Goal: Information Seeking & Learning: Learn about a topic

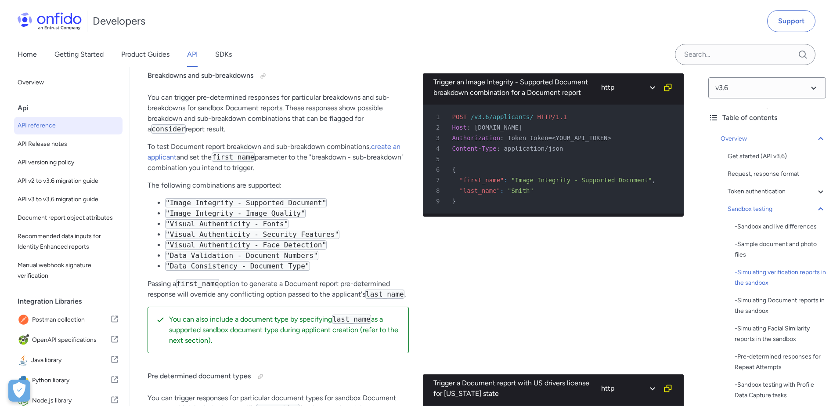
scroll to position [2239, 0]
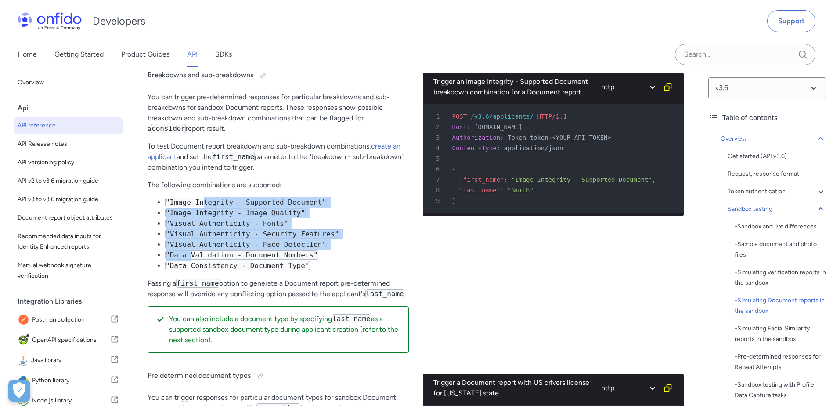
drag, startPoint x: 199, startPoint y: 206, endPoint x: 188, endPoint y: 267, distance: 61.1
click at [188, 266] on ul ""Image Integrity - Supported Document" "Image Integrity - Image Quality" "Visua…" at bounding box center [278, 234] width 261 height 74
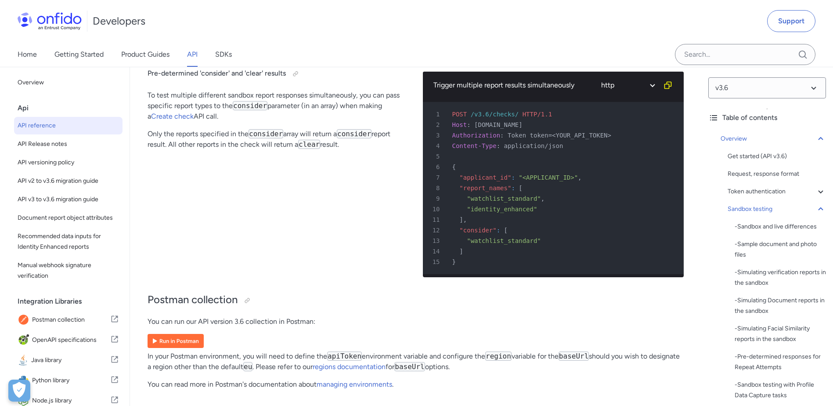
scroll to position [5751, 0]
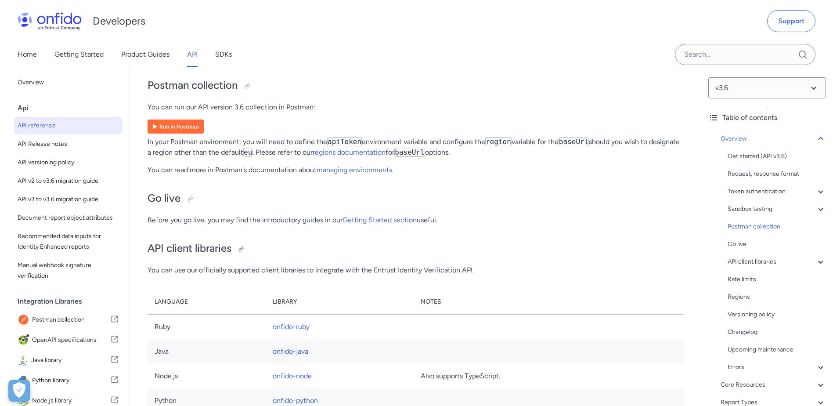
click at [324, 256] on h2 "API client libraries" at bounding box center [416, 248] width 536 height 15
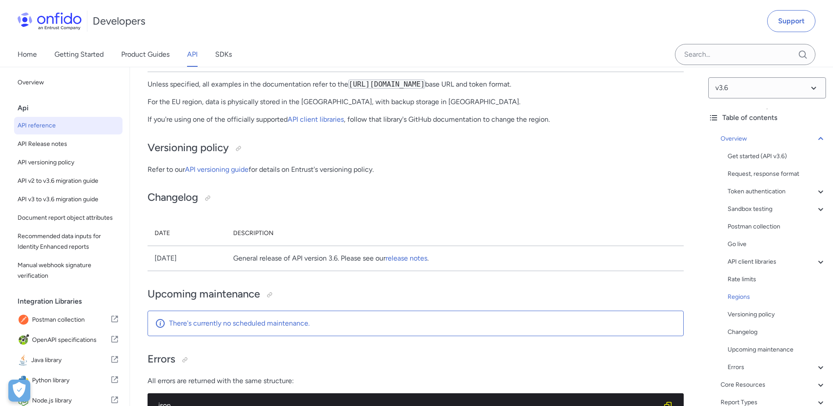
scroll to position [7113, 0]
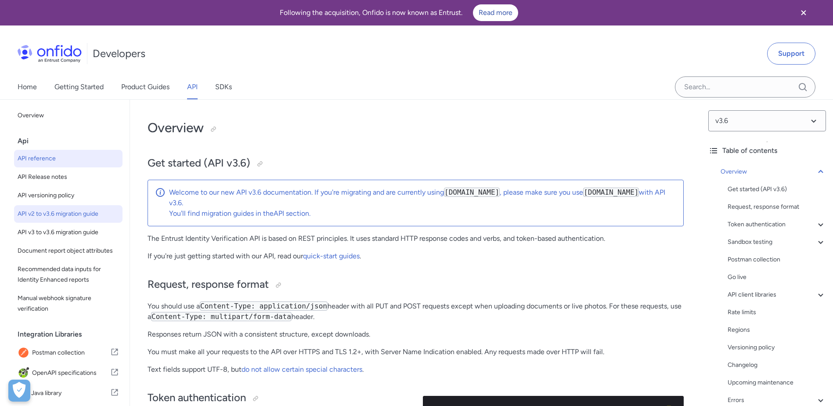
click at [88, 216] on span "API v2 to v3.6 migration guide" at bounding box center [68, 214] width 101 height 11
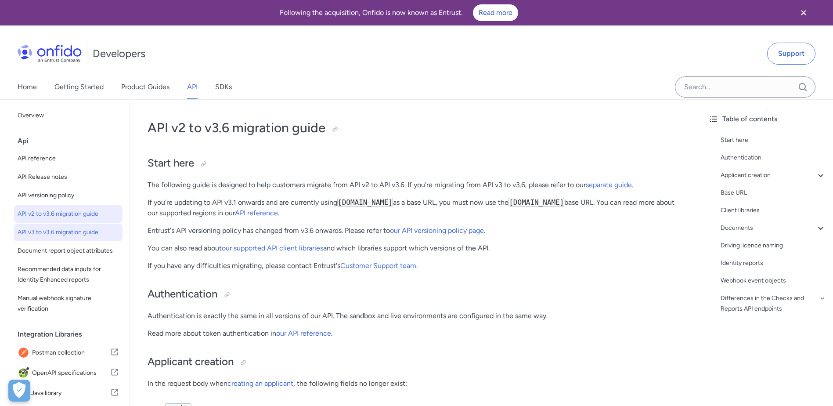
click at [86, 234] on span "API v3 to v3.6 migration guide" at bounding box center [68, 232] width 101 height 11
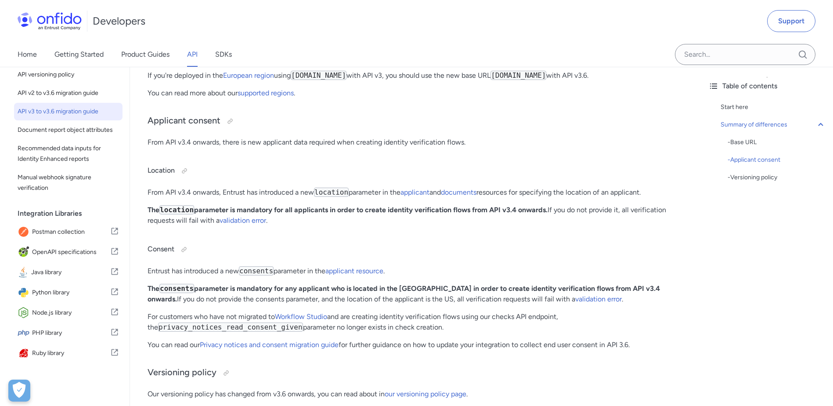
scroll to position [220, 0]
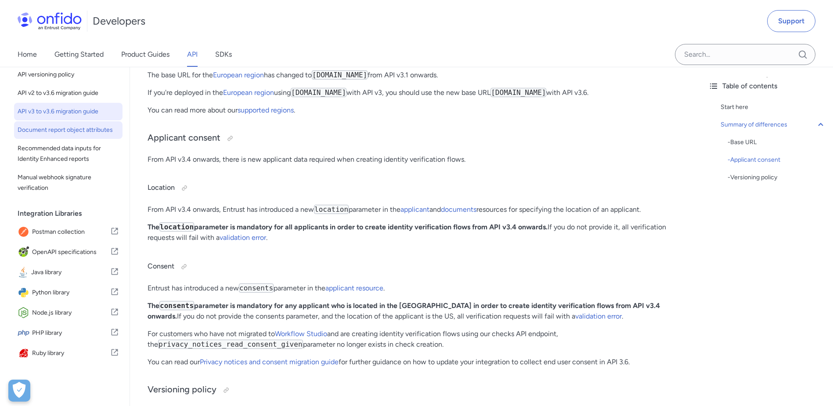
click at [57, 125] on span "Document report object attributes" at bounding box center [68, 130] width 101 height 11
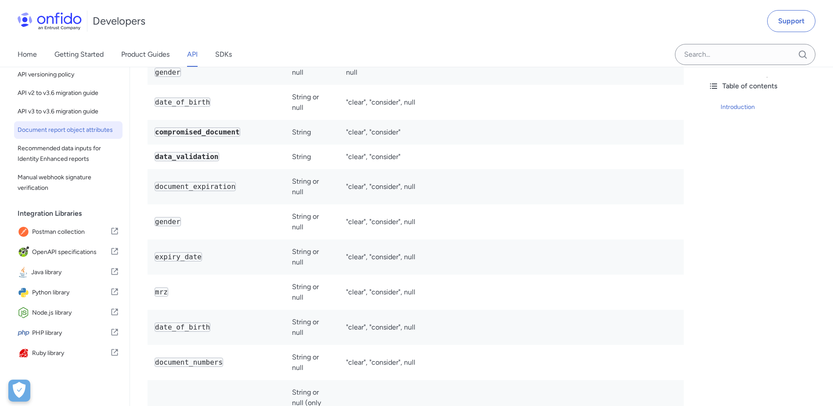
scroll to position [2151, 0]
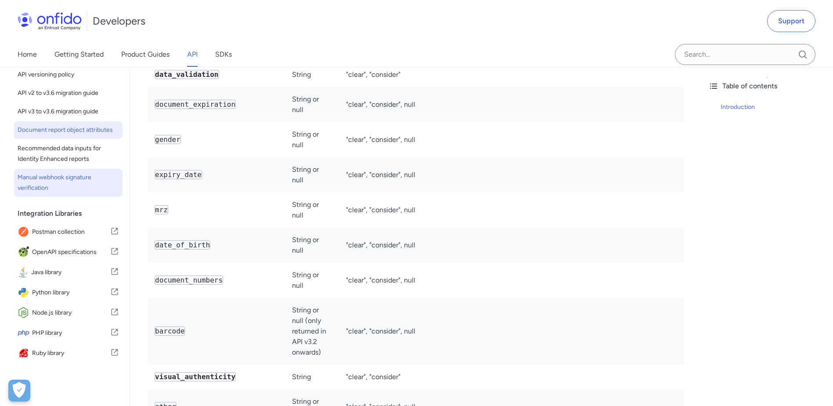
click at [57, 170] on link "Manual webhook signature verification" at bounding box center [68, 183] width 108 height 28
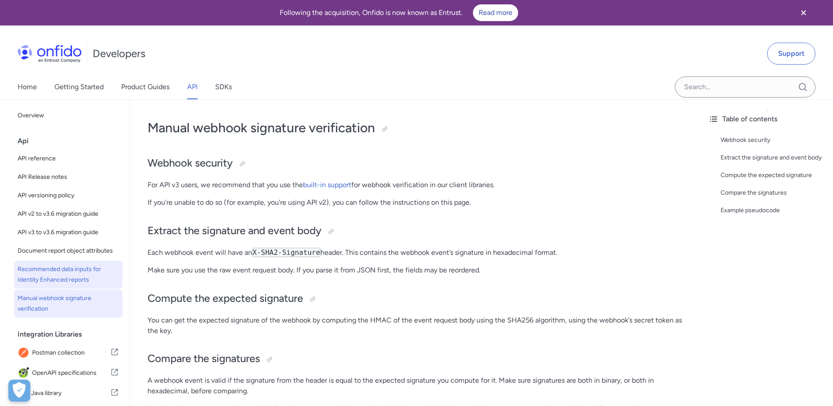
click at [83, 277] on span "Recommended data inputs for Identity Enhanced reports" at bounding box center [68, 274] width 101 height 21
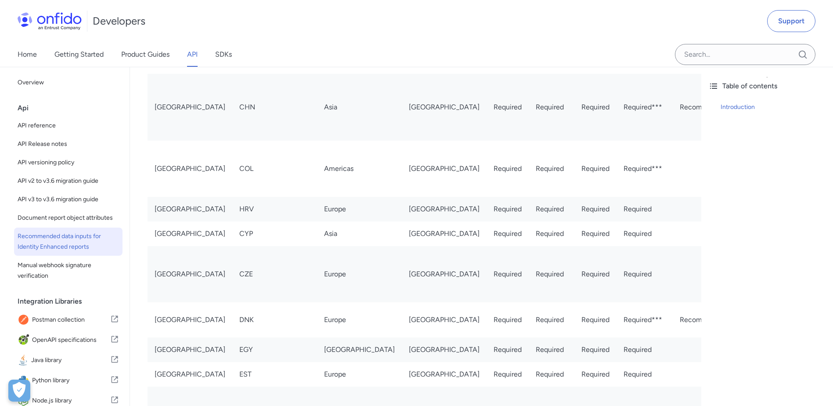
scroll to position [834, 0]
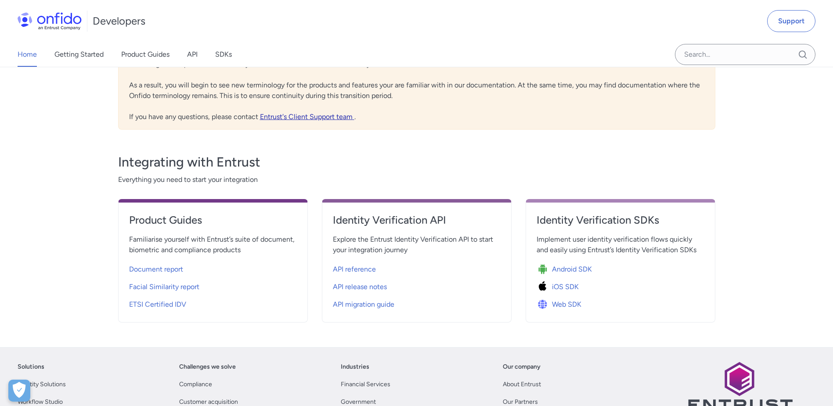
scroll to position [220, 0]
click at [369, 269] on span "API reference" at bounding box center [354, 268] width 43 height 11
select select "http"
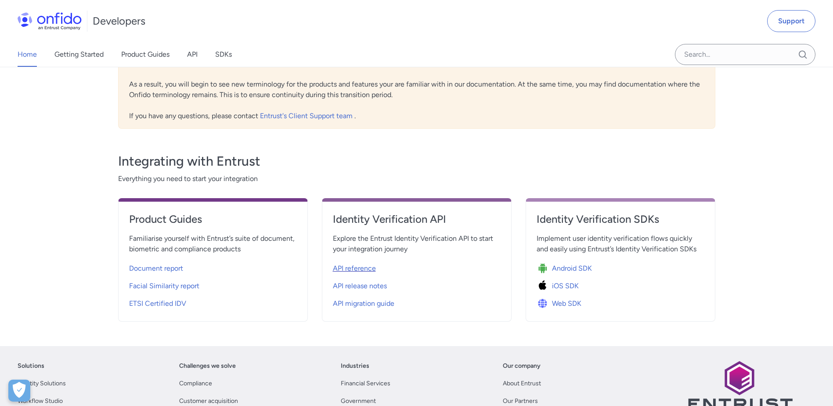
select select "http"
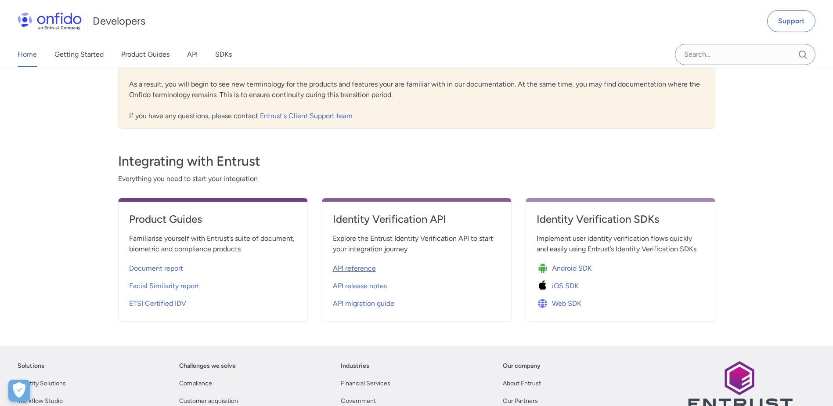
select select "http"
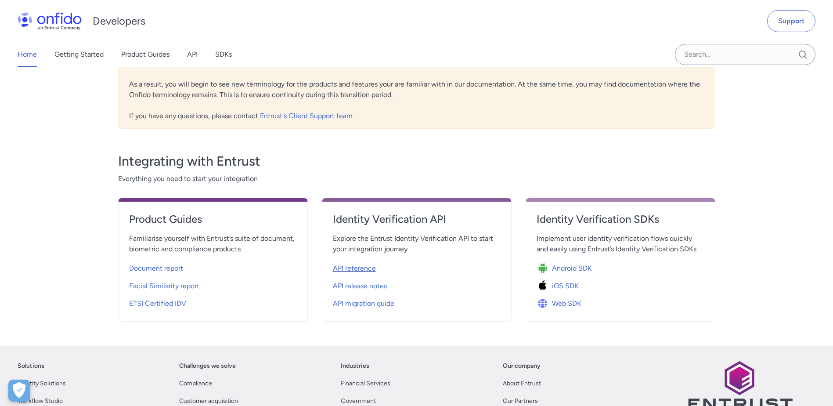
select select "http"
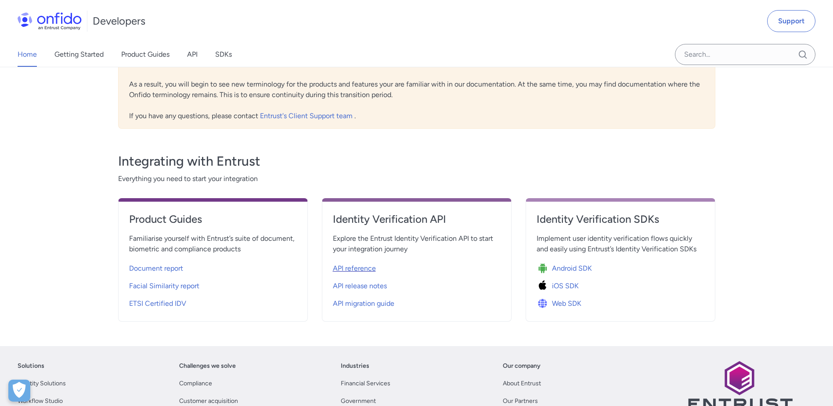
select select "http"
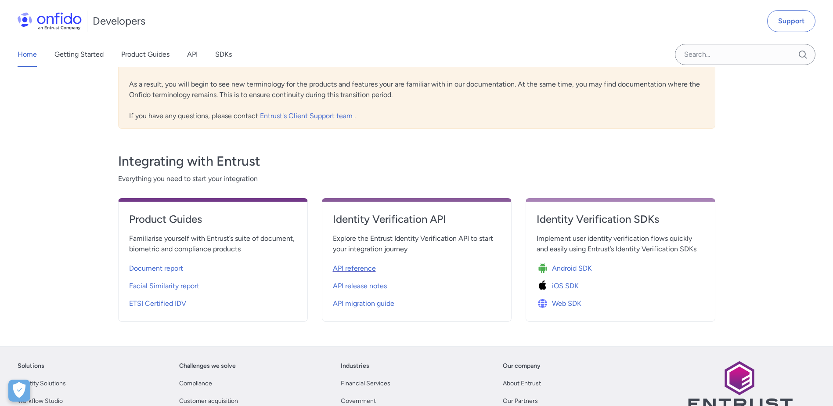
select select "http"
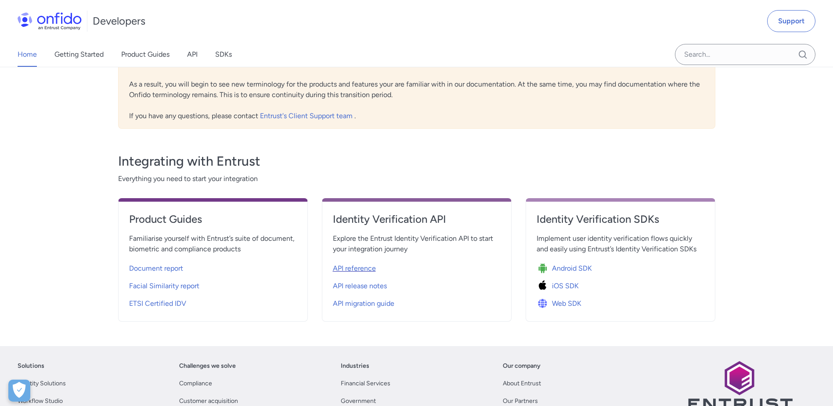
select select "http"
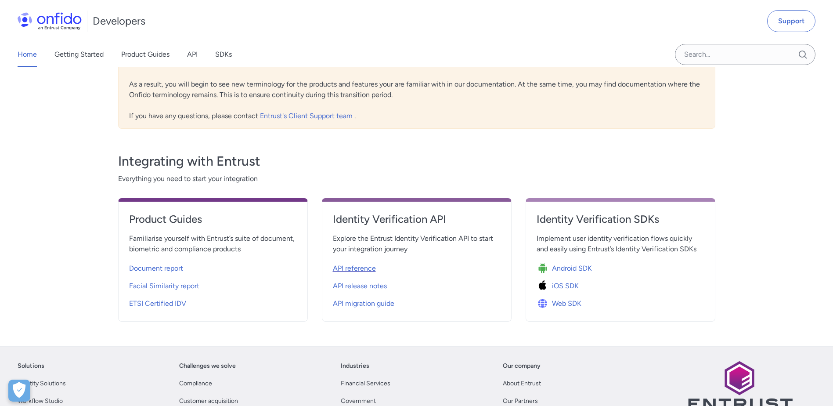
select select "http"
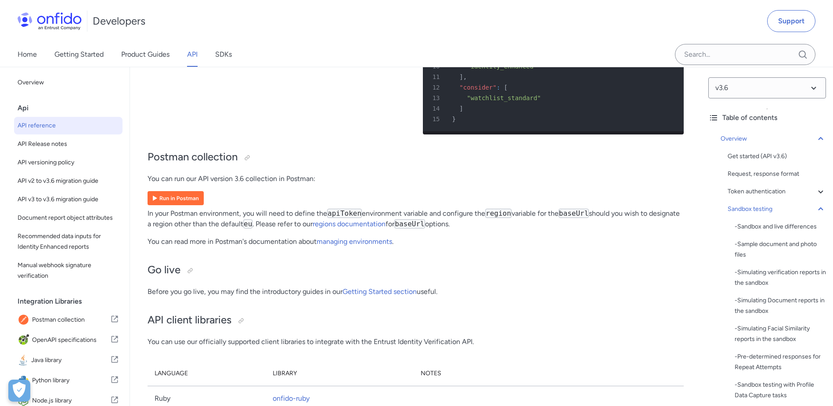
scroll to position [5708, 0]
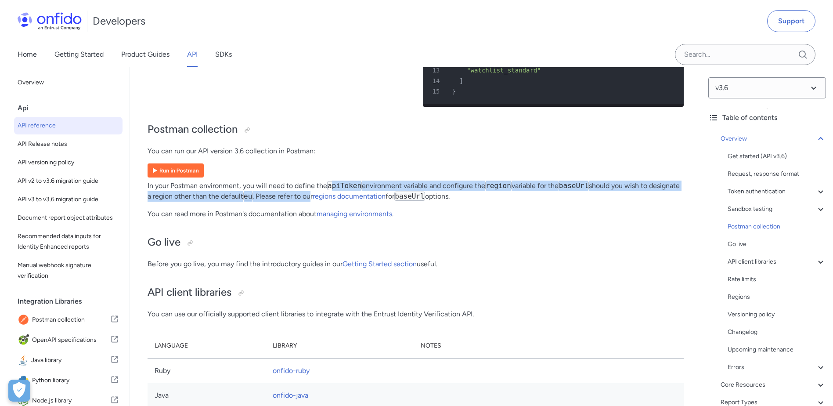
drag, startPoint x: 331, startPoint y: 204, endPoint x: 313, endPoint y: 218, distance: 22.5
click at [313, 202] on p "In your Postman environment, you will need to define the apiToken environment v…" at bounding box center [416, 190] width 536 height 21
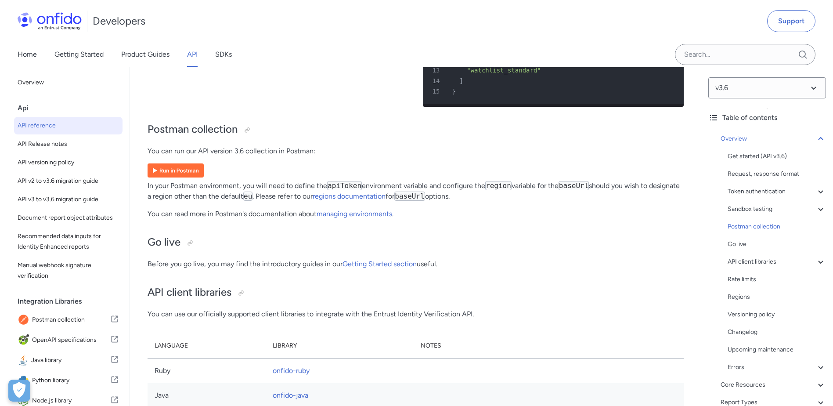
drag, startPoint x: 313, startPoint y: 218, endPoint x: 300, endPoint y: 248, distance: 32.6
click at [66, 322] on link "Postman collection" at bounding box center [68, 319] width 108 height 19
click at [75, 346] on span "OpenAPI specifications" at bounding box center [71, 340] width 78 height 12
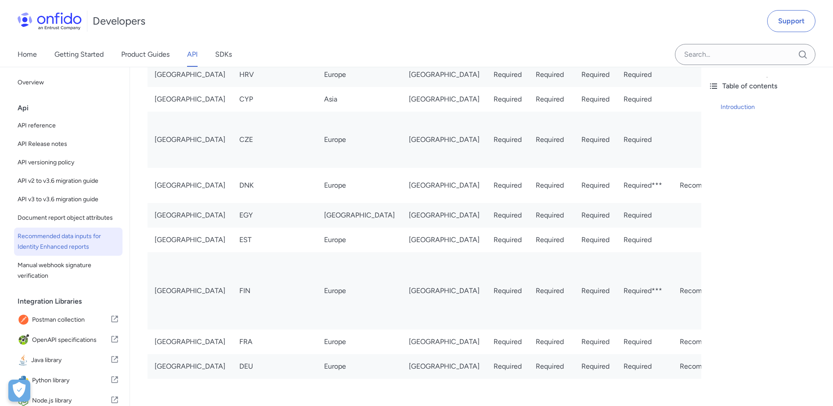
scroll to position [834, 0]
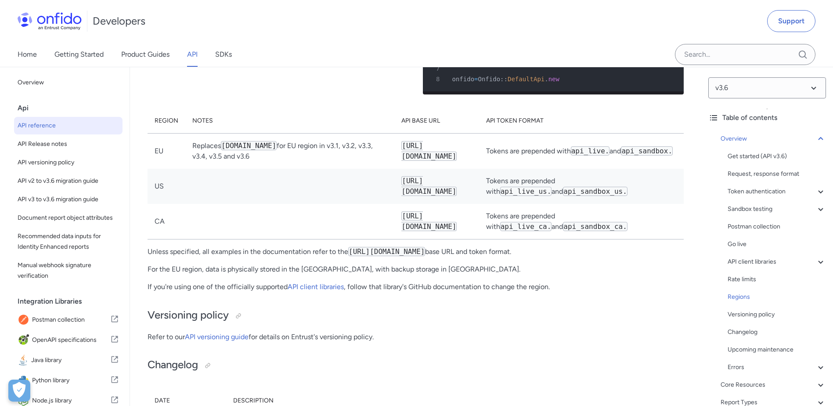
scroll to position [6849, 0]
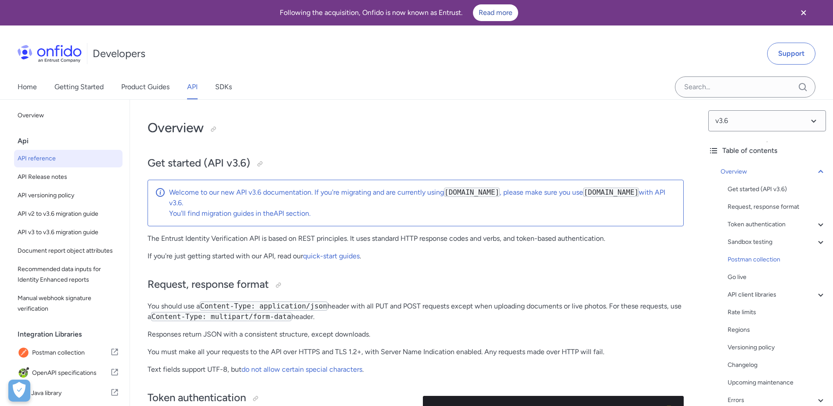
select select "http"
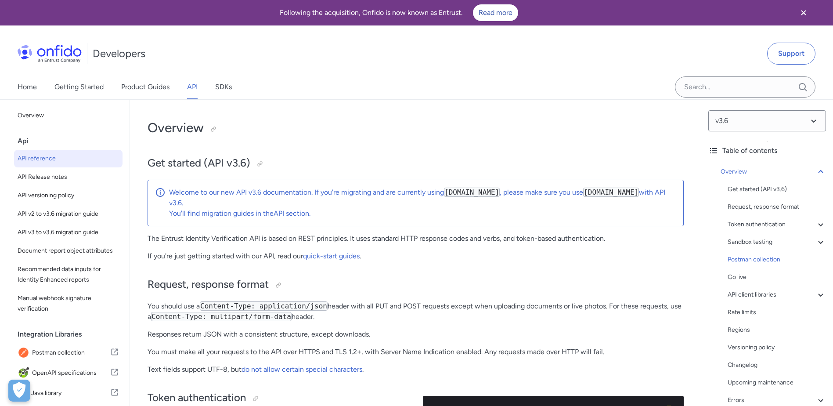
select select "http"
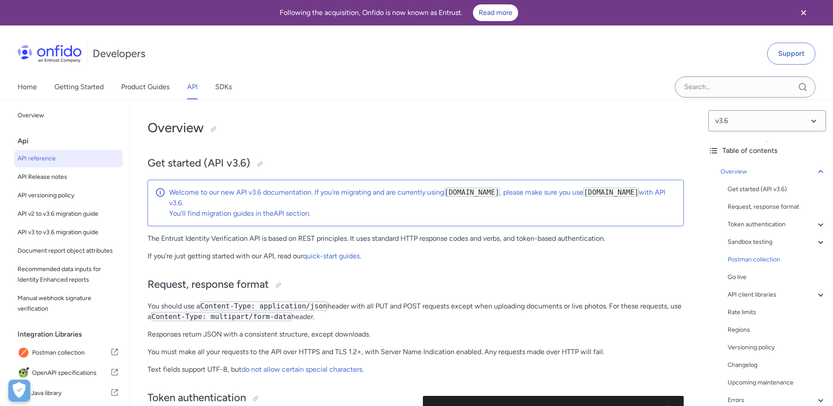
select select "http"
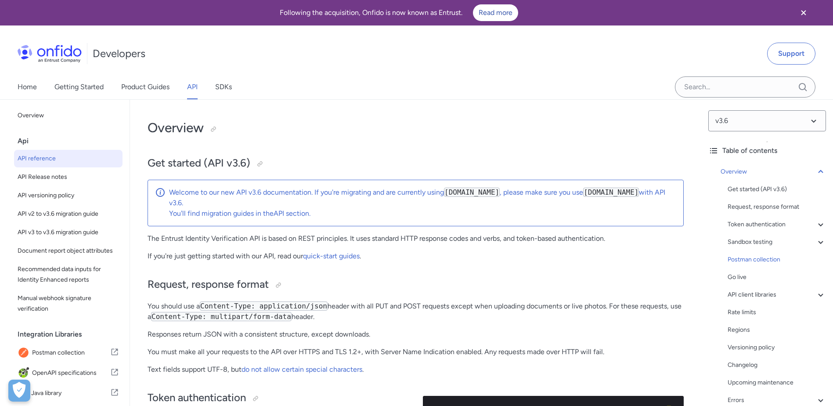
select select "http"
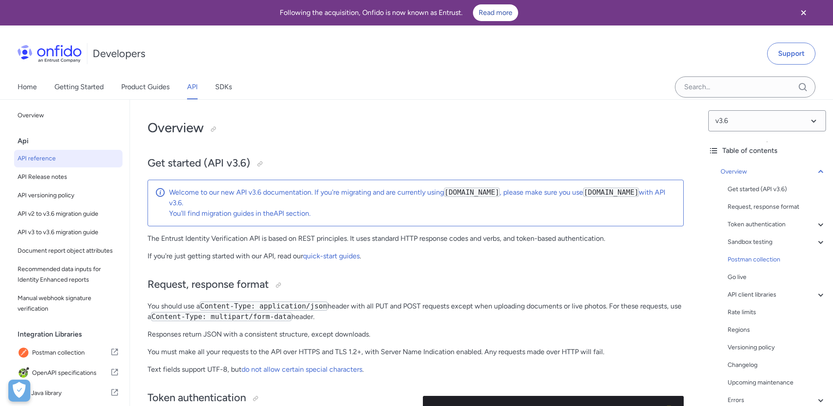
select select "http"
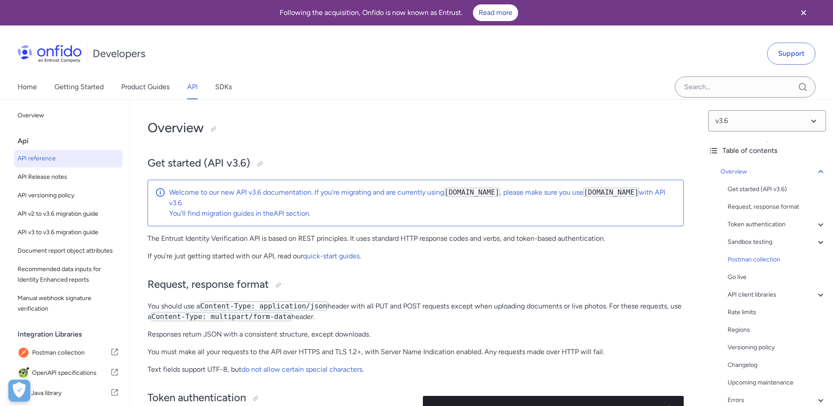
select select "http"
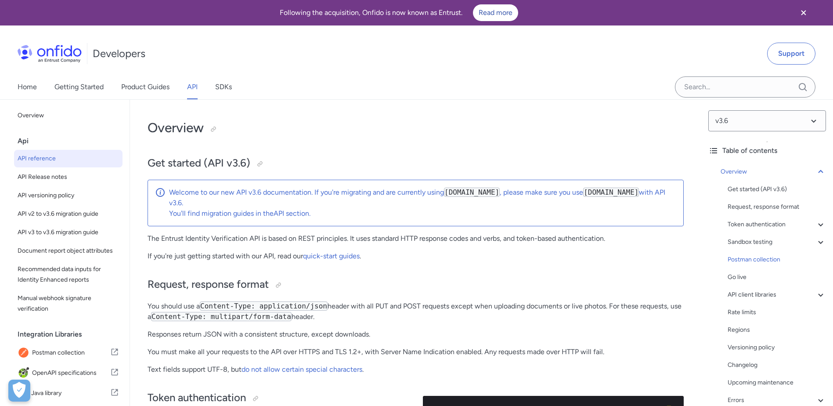
select select "http"
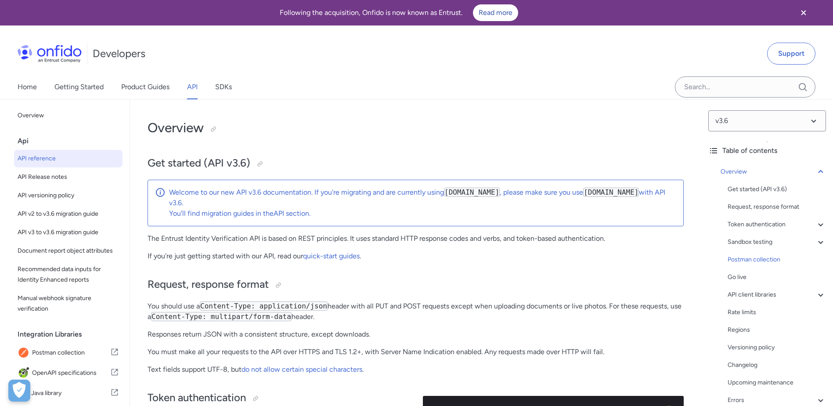
select select "http"
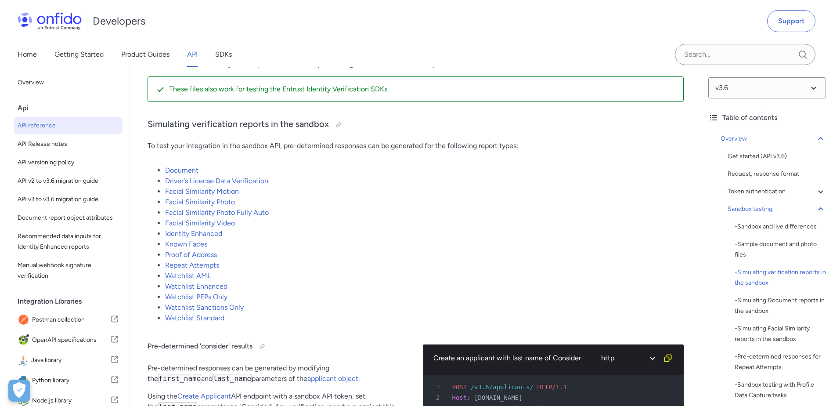
scroll to position [1449, 0]
